Goal: Task Accomplishment & Management: Use online tool/utility

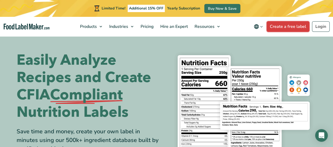
click at [291, 27] on link "Create a free label" at bounding box center [287, 26] width 43 height 11
drag, startPoint x: 0, startPoint y: 0, endPoint x: 318, endPoint y: 26, distance: 318.9
click at [318, 26] on link "Login" at bounding box center [321, 26] width 18 height 11
